Goal: Task Accomplishment & Management: Manage account settings

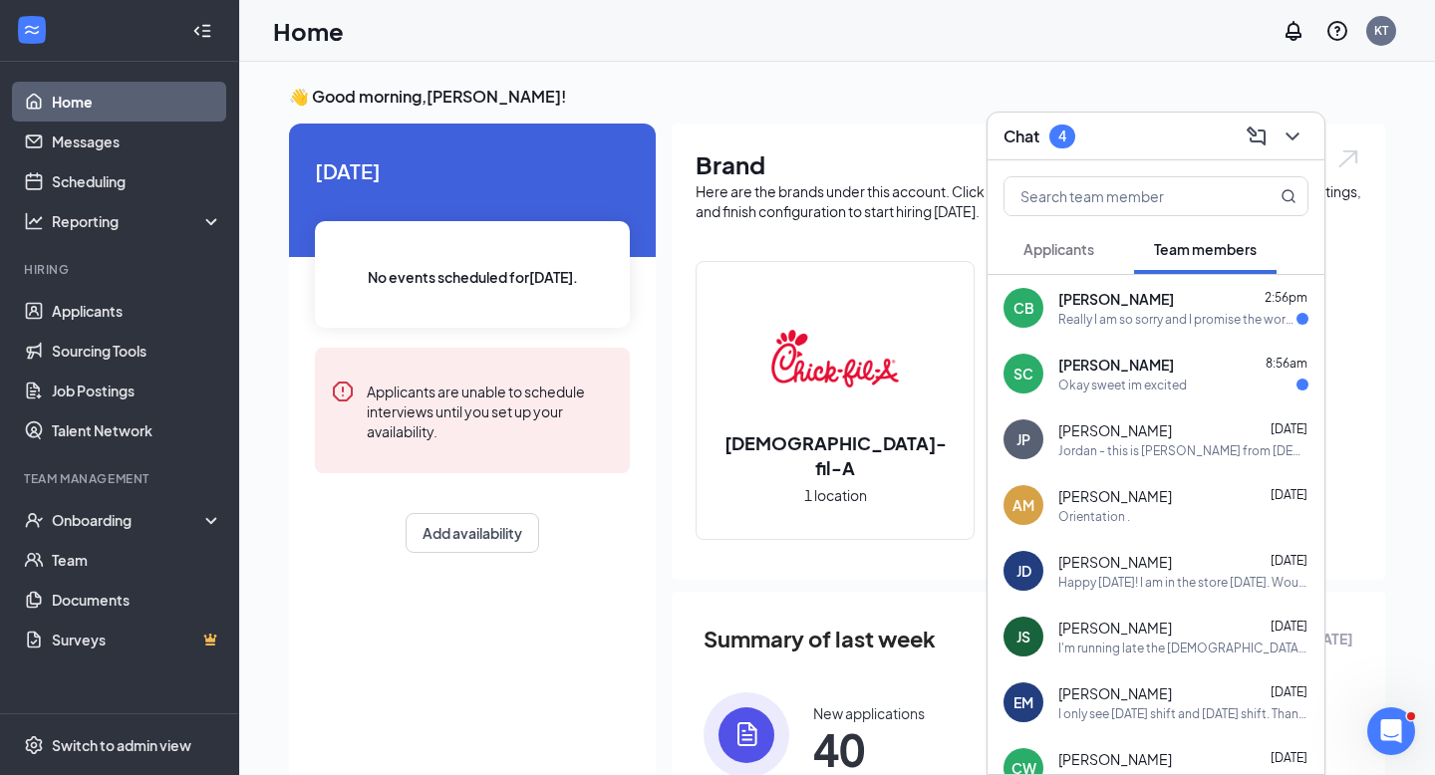
click at [1144, 312] on div "Really I am so sorry and I promise the work for this job is my top priority." at bounding box center [1177, 319] width 238 height 17
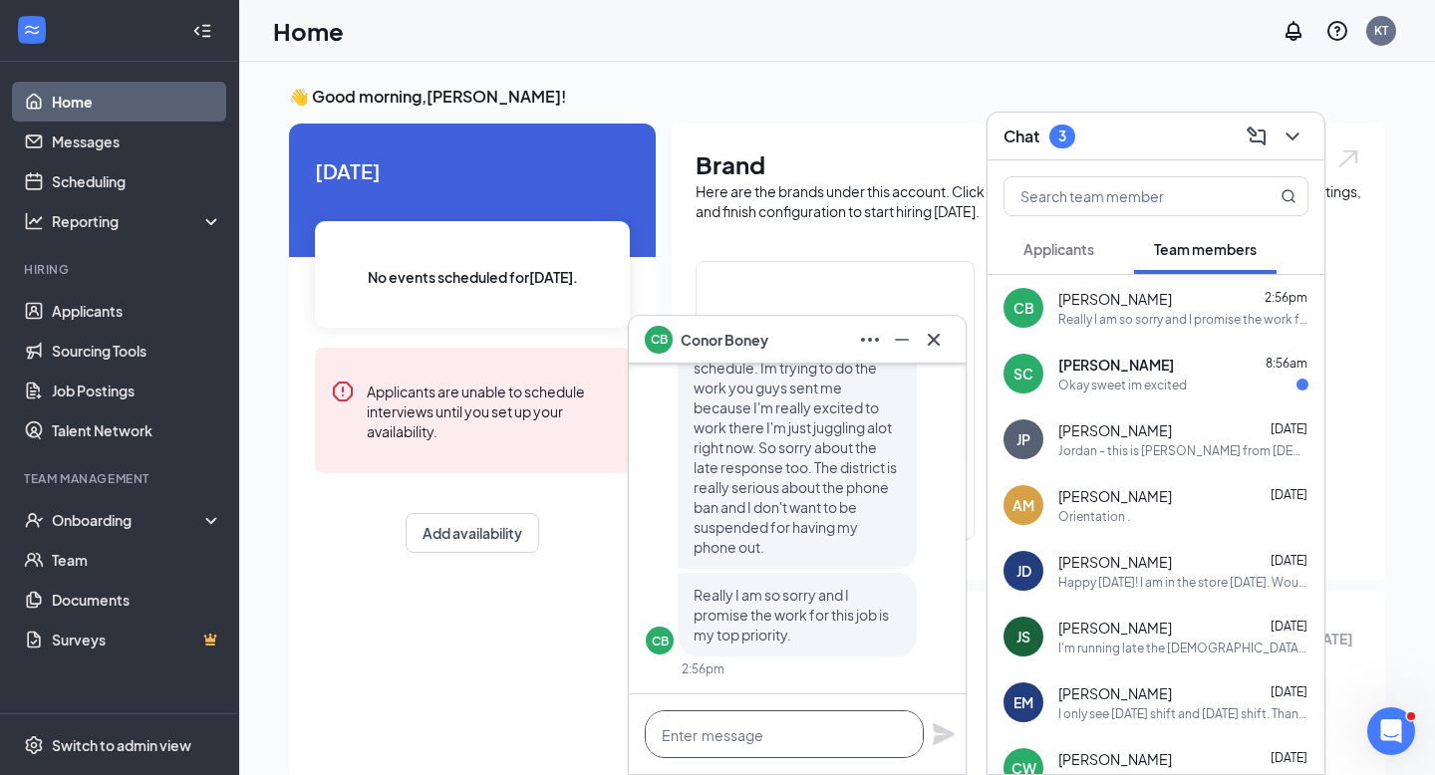
click at [777, 721] on textarea at bounding box center [784, 734] width 279 height 48
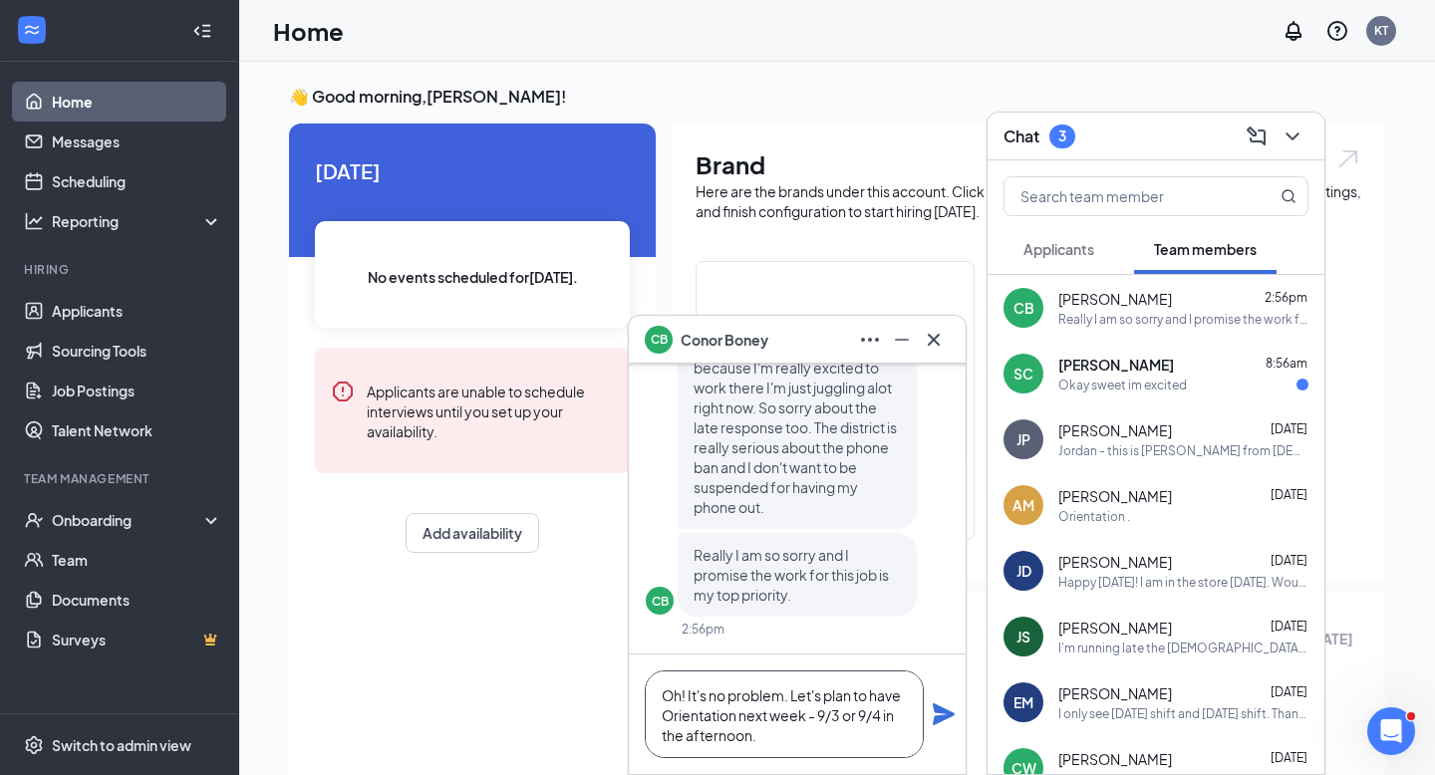
drag, startPoint x: 689, startPoint y: 698, endPoint x: 645, endPoint y: 698, distance: 44.8
click at [645, 698] on textarea "Oh! It's no problem. Let's plan to have Orientation next week - 9/3 or 9/4 in t…" at bounding box center [784, 715] width 279 height 88
type textarea "It's no problem. Let's plan to have Orientation next week - 9/3 or 9/4 in the a…"
click at [939, 717] on icon "Plane" at bounding box center [944, 714] width 22 height 22
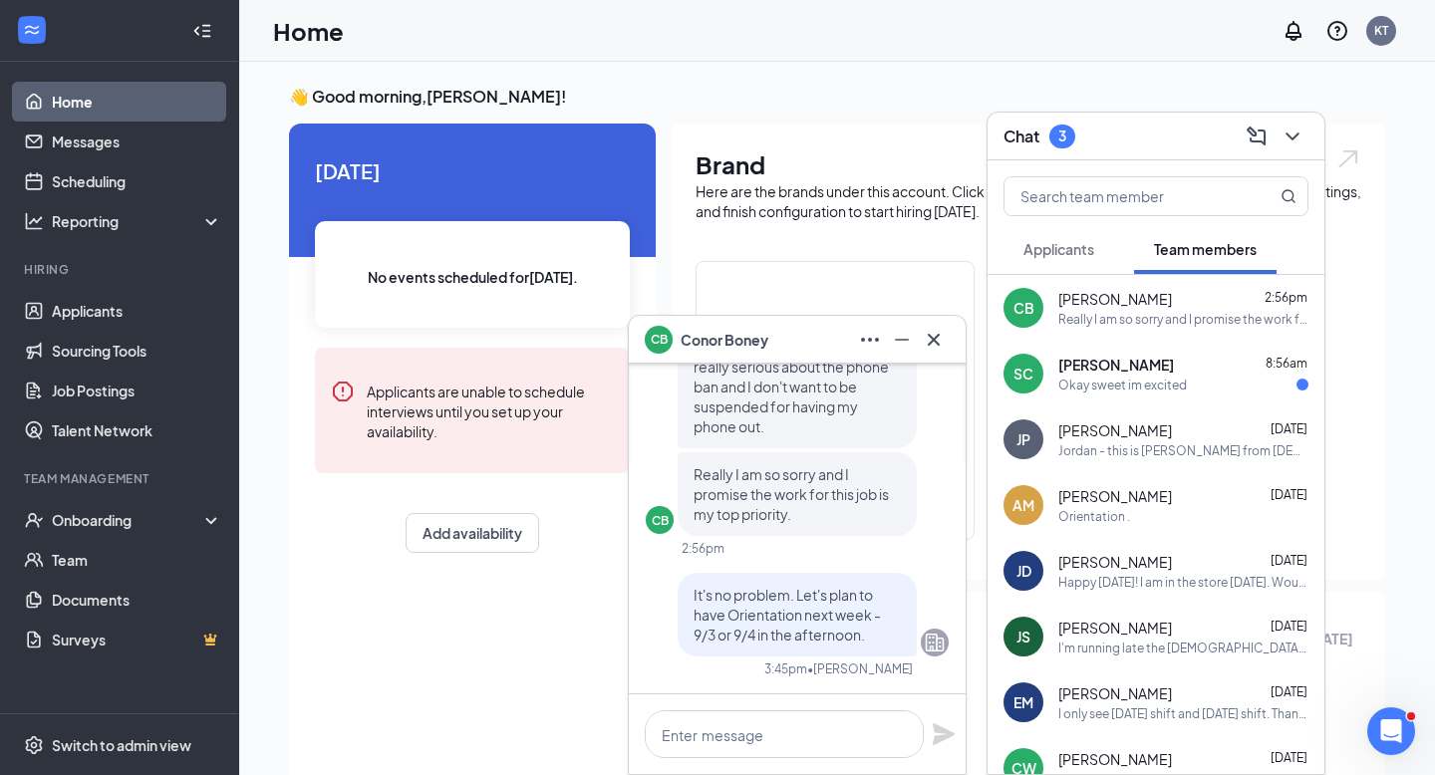
click at [1120, 385] on div "Okay sweet im excited" at bounding box center [1122, 385] width 129 height 17
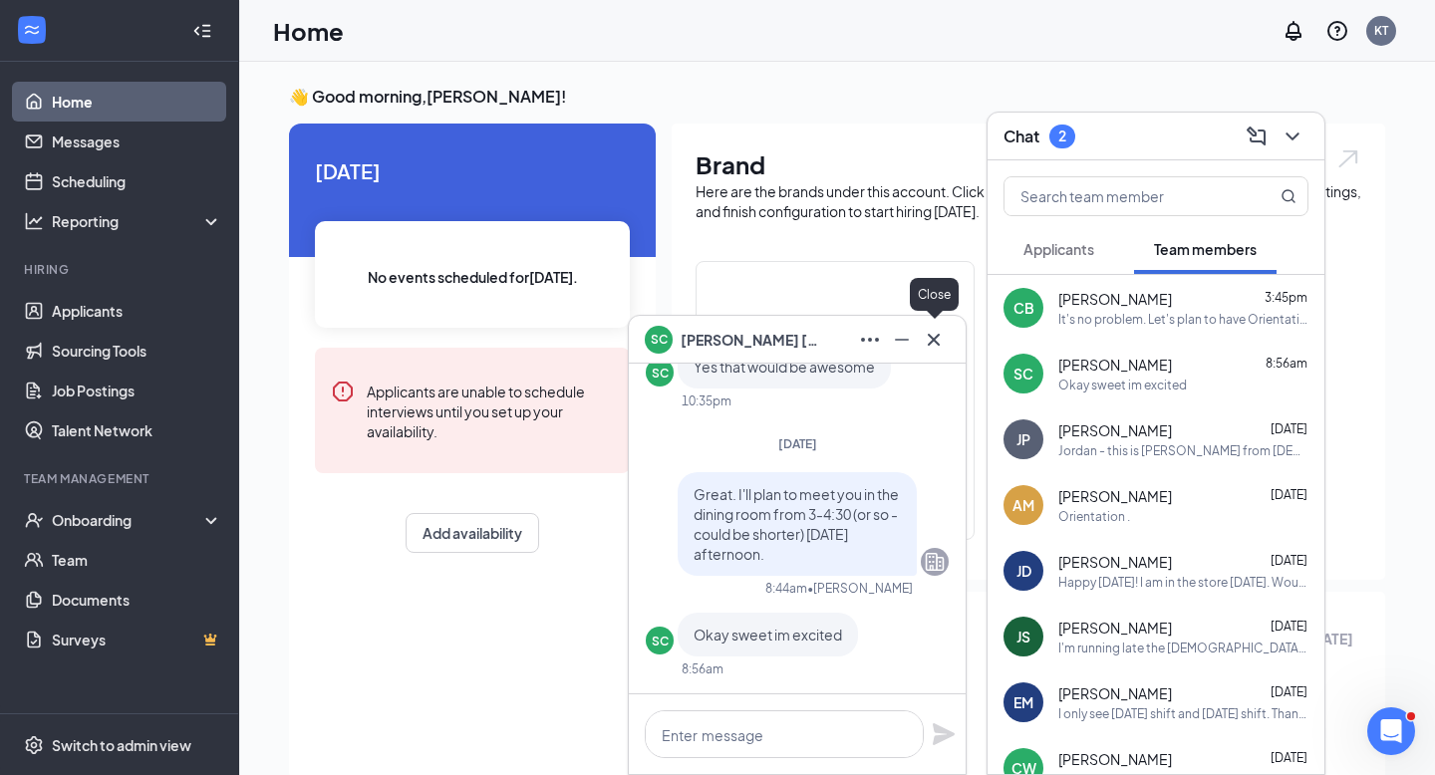
click at [935, 341] on icon "Cross" at bounding box center [934, 339] width 12 height 12
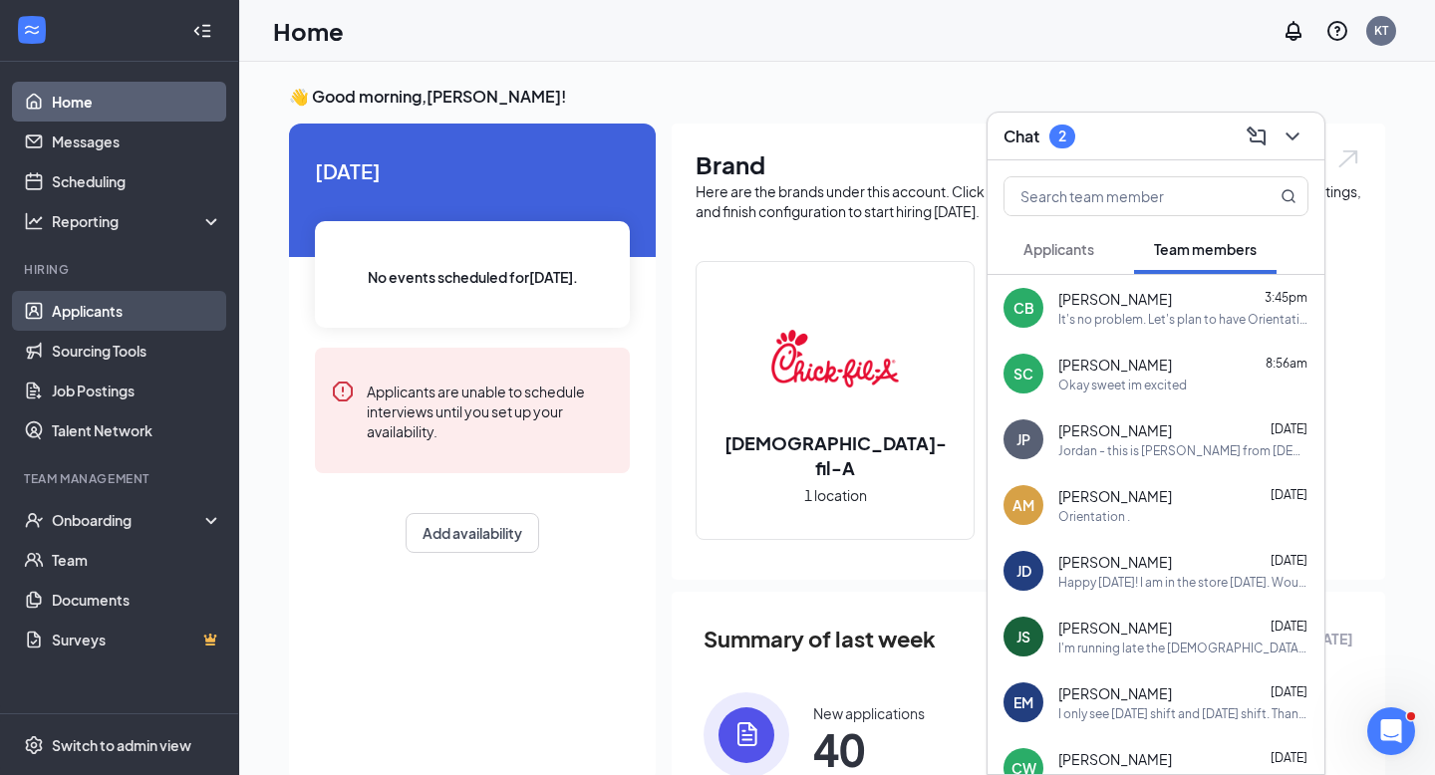
click at [87, 306] on link "Applicants" at bounding box center [137, 311] width 170 height 40
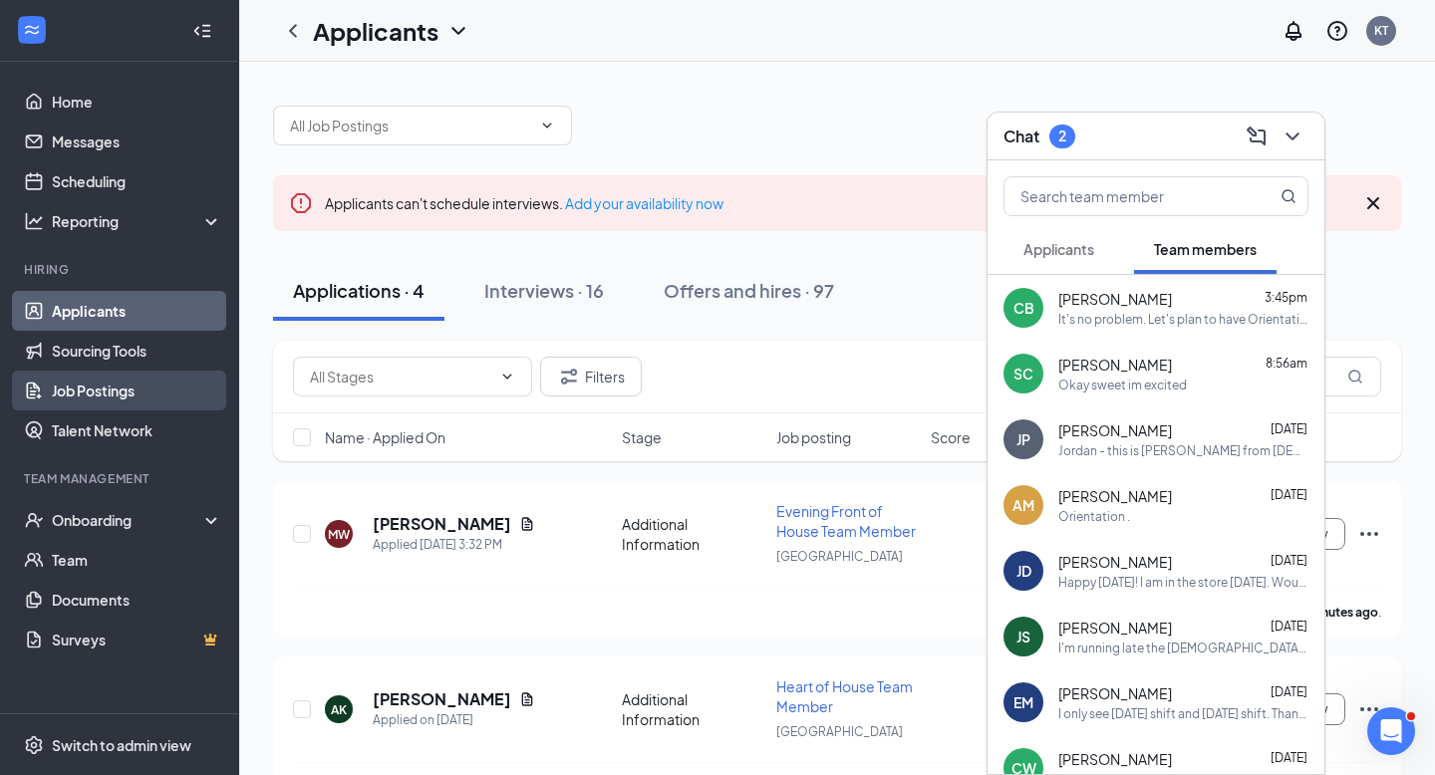
click at [97, 387] on link "Job Postings" at bounding box center [137, 391] width 170 height 40
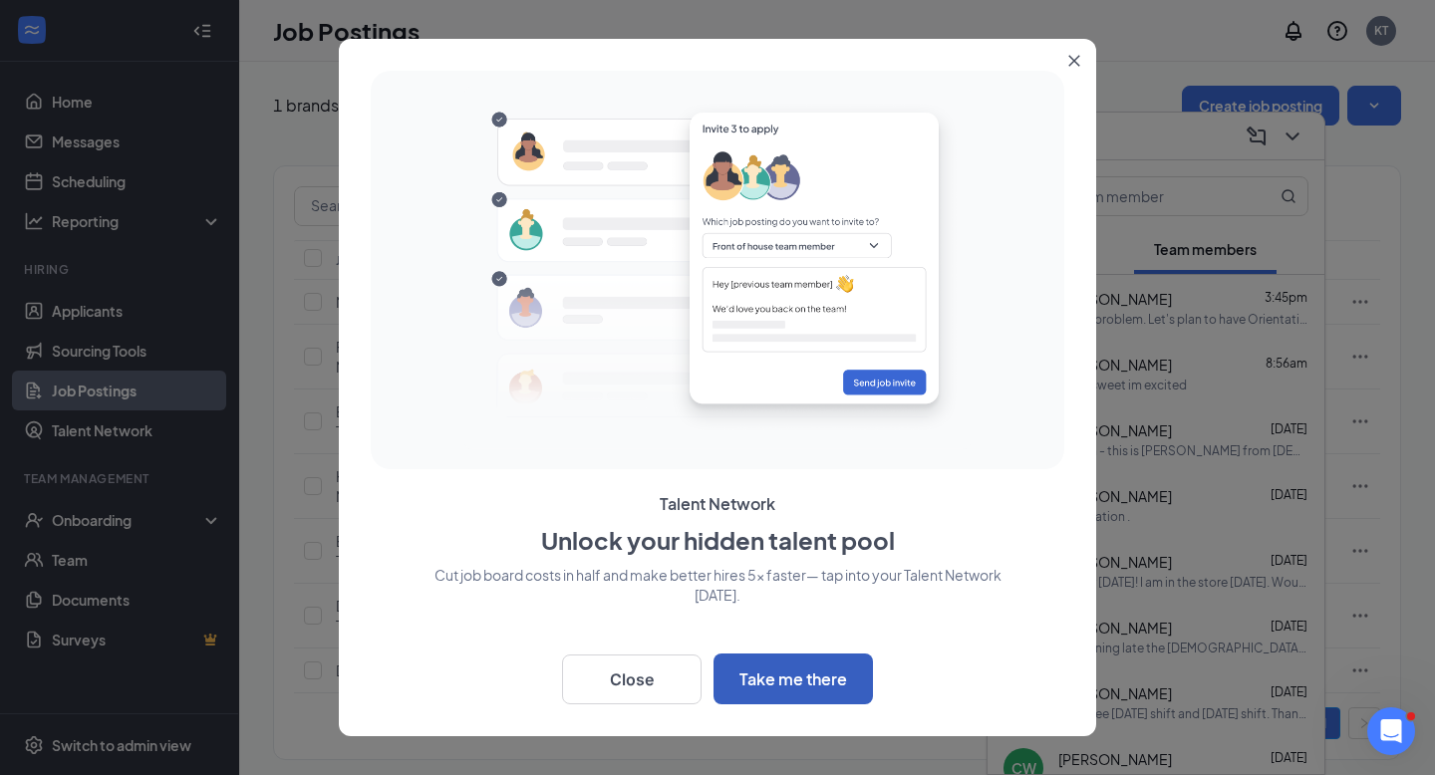
click at [799, 680] on button "Take me there" at bounding box center [792, 679] width 159 height 51
click at [1063, 64] on button "Close" at bounding box center [1078, 57] width 36 height 36
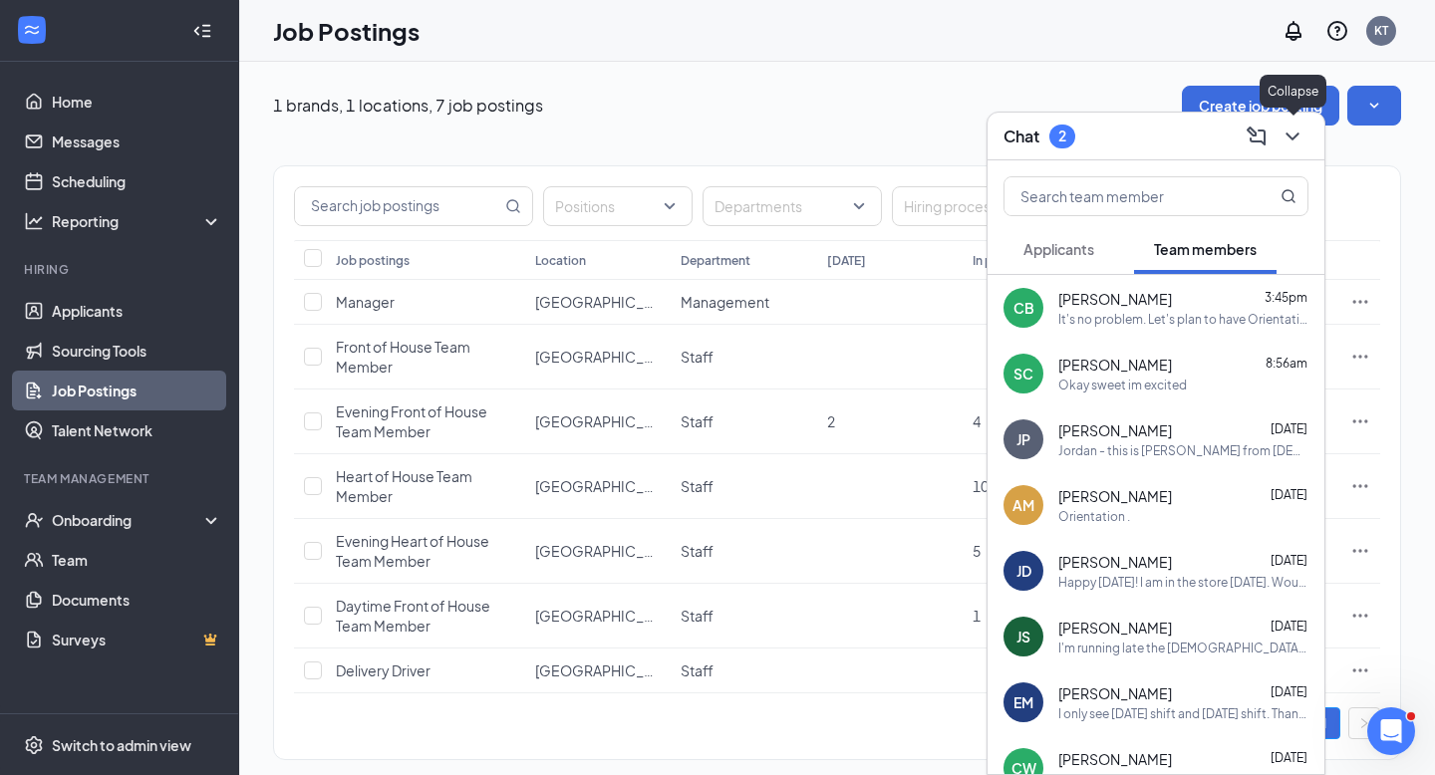
click at [1302, 127] on icon "ChevronDown" at bounding box center [1292, 137] width 24 height 24
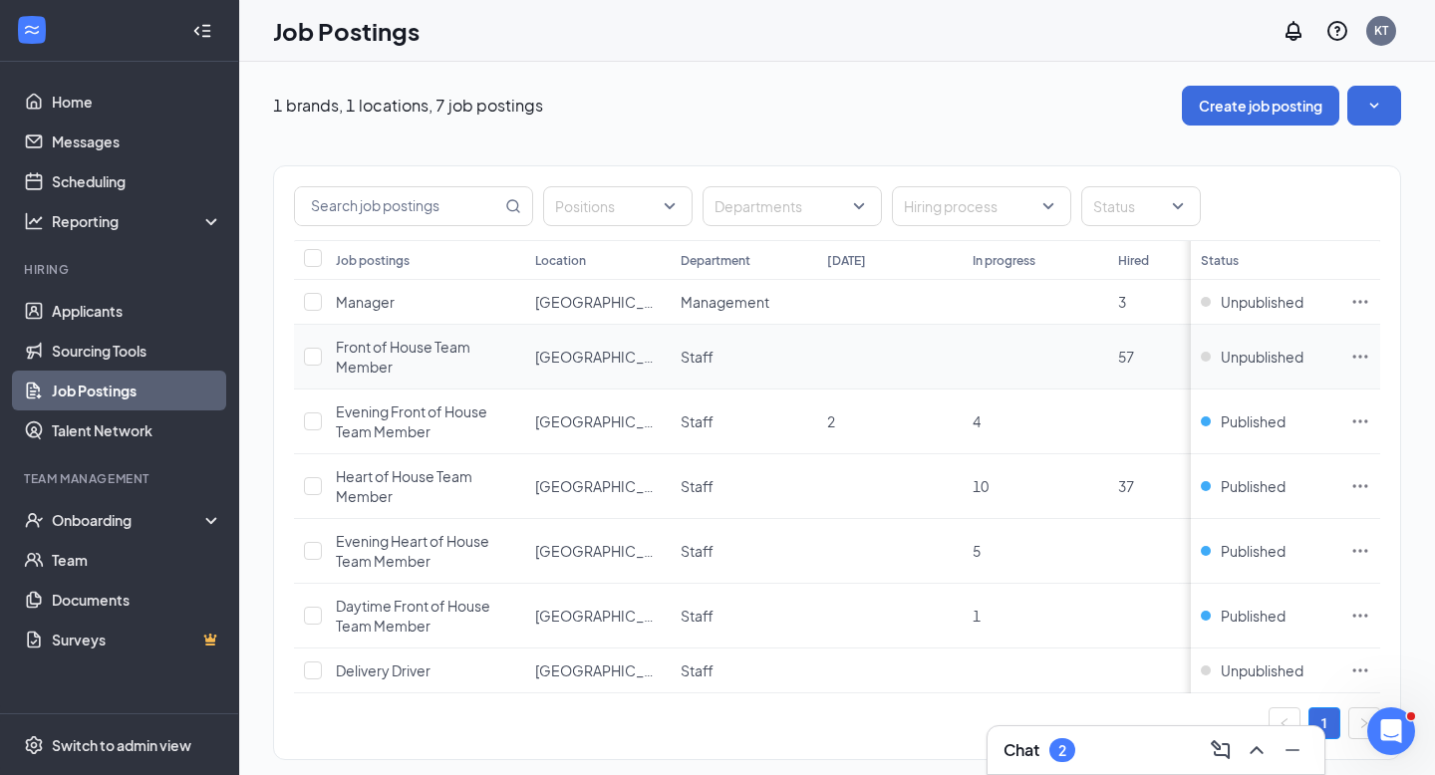
click at [1365, 359] on icon "Ellipses" at bounding box center [1360, 357] width 20 height 20
click at [1347, 355] on td at bounding box center [1360, 357] width 40 height 65
click at [306, 351] on input "checkbox" at bounding box center [313, 357] width 18 height 18
checkbox input "true"
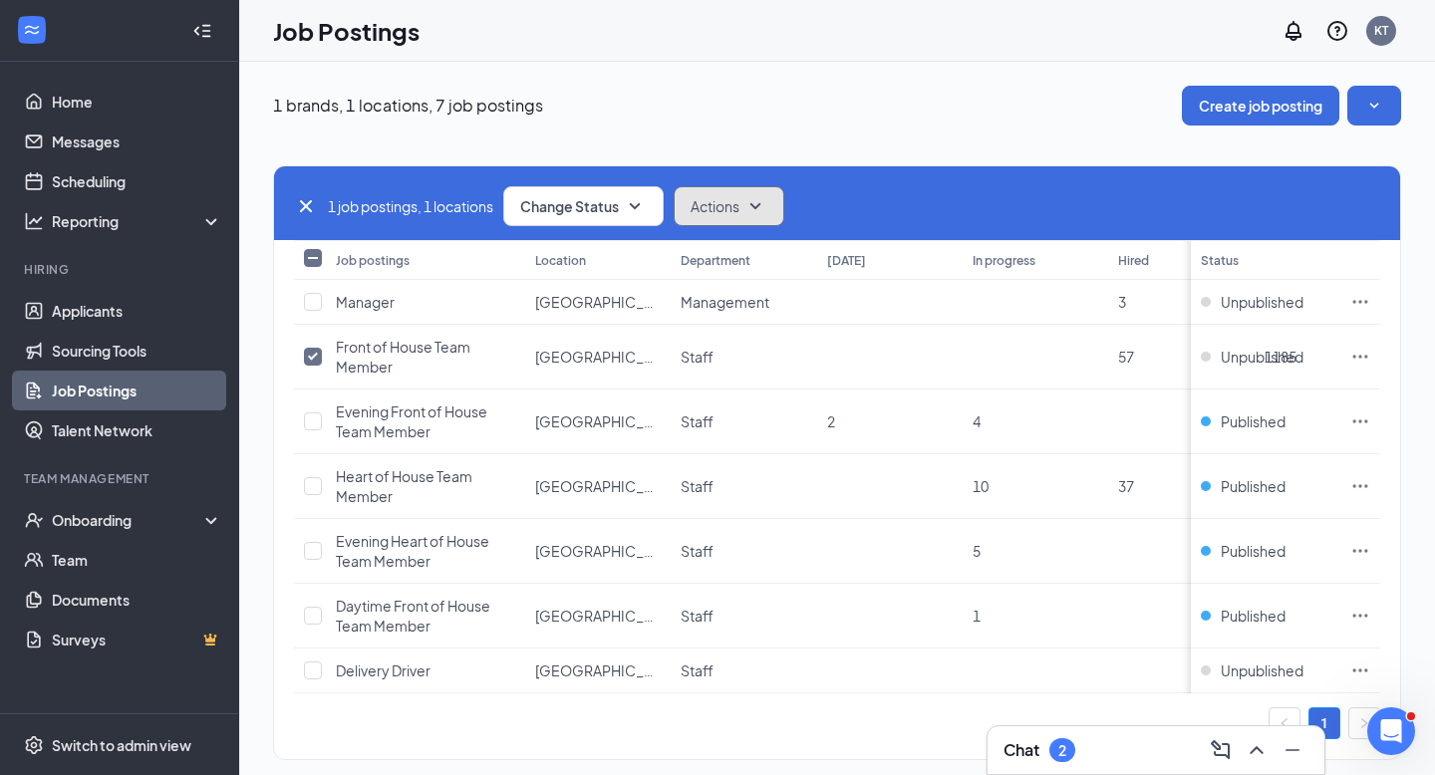
click at [764, 200] on icon "SmallChevronDown" at bounding box center [755, 206] width 24 height 24
click at [656, 196] on button "Change Status" at bounding box center [583, 206] width 160 height 40
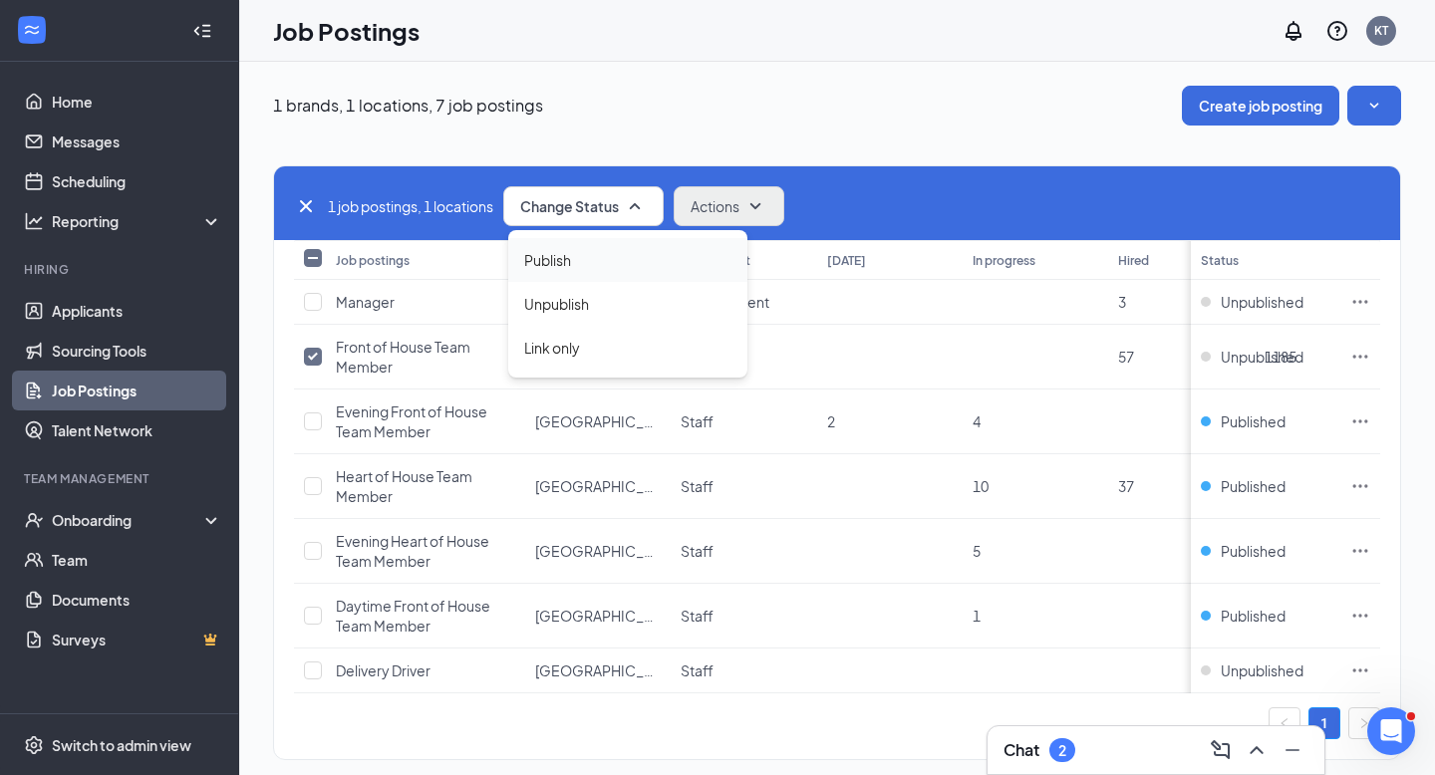
click at [583, 270] on div "Publish" at bounding box center [627, 260] width 239 height 44
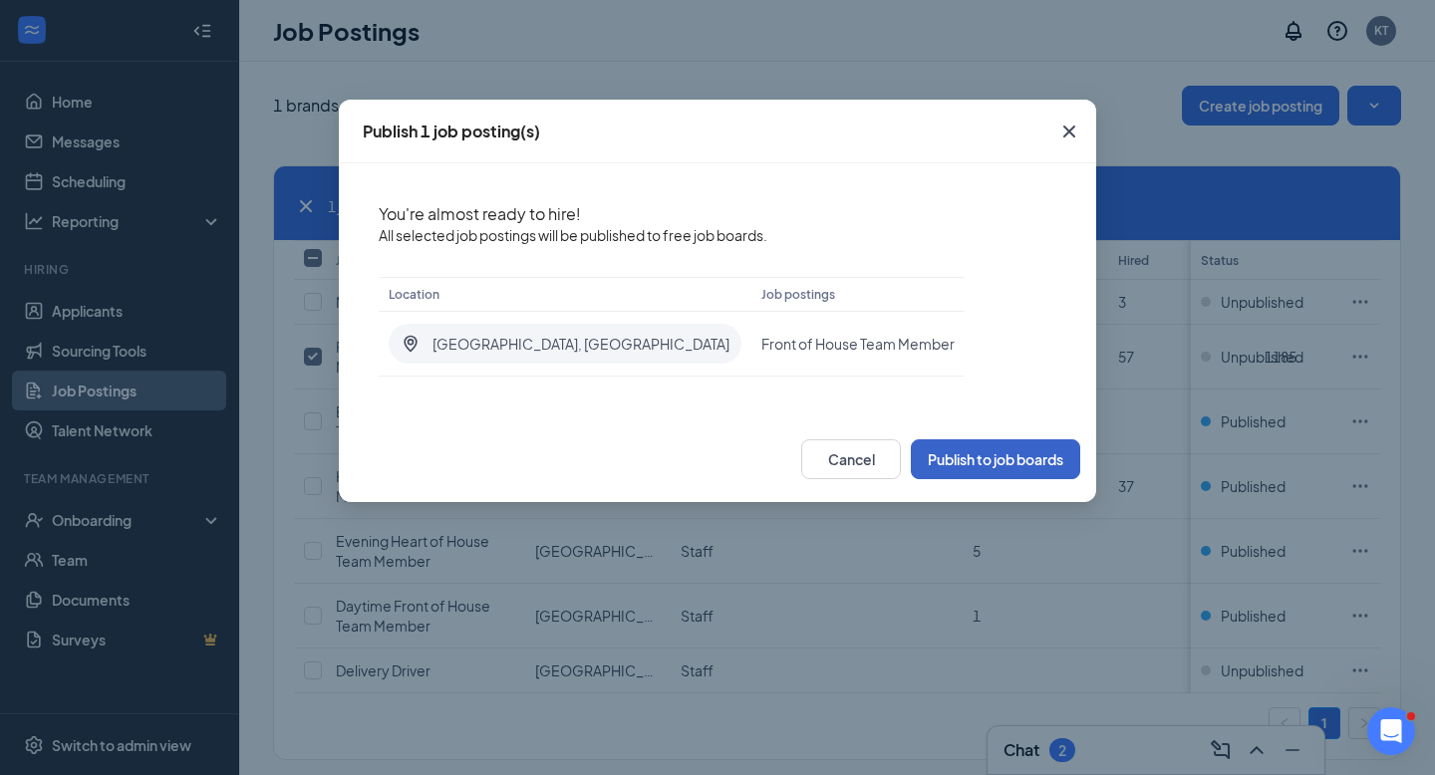
click at [979, 472] on button "Publish to job boards" at bounding box center [995, 459] width 169 height 40
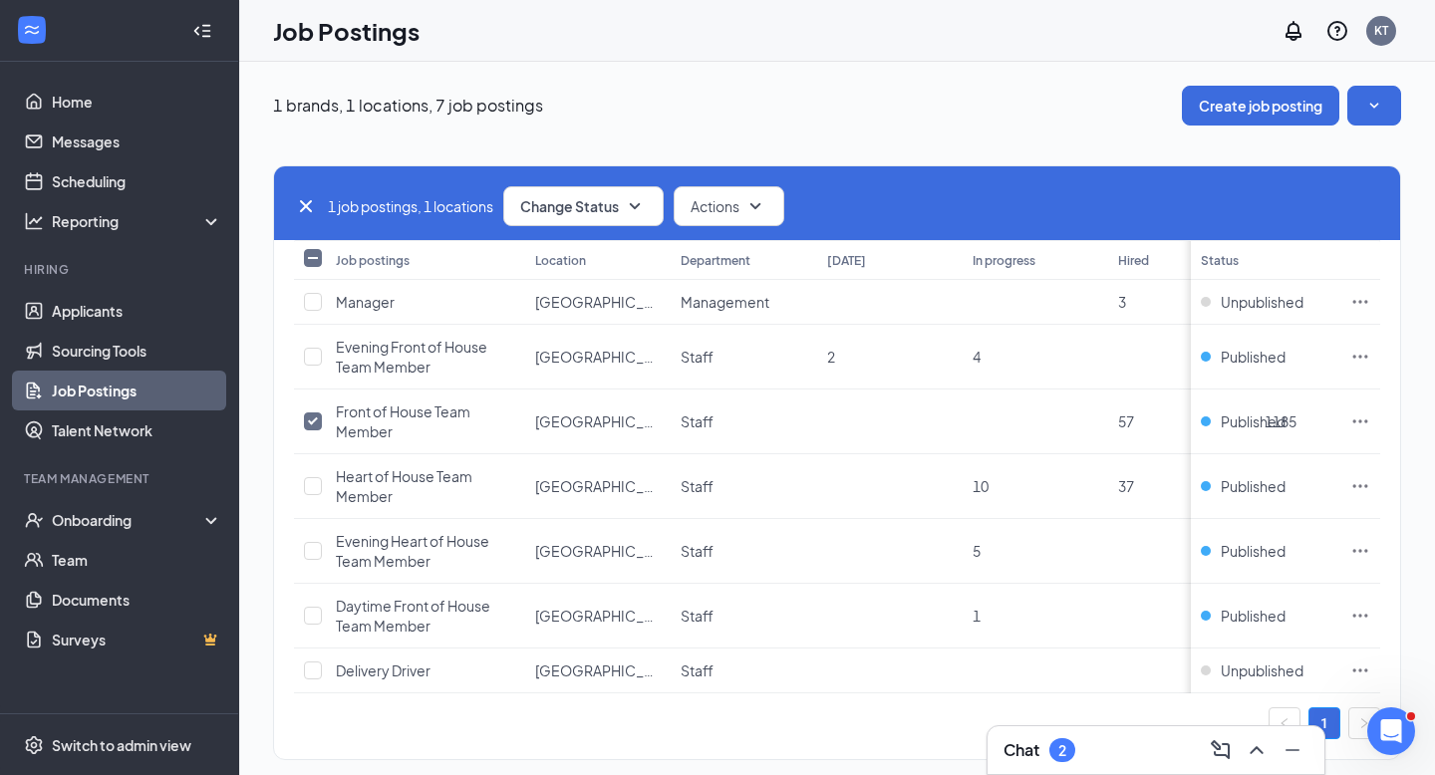
click at [919, 161] on div "1 job postings, 1 locations Change Status Actions Job postings Location Departm…" at bounding box center [837, 453] width 1128 height 655
